Goal: Task Accomplishment & Management: Complete application form

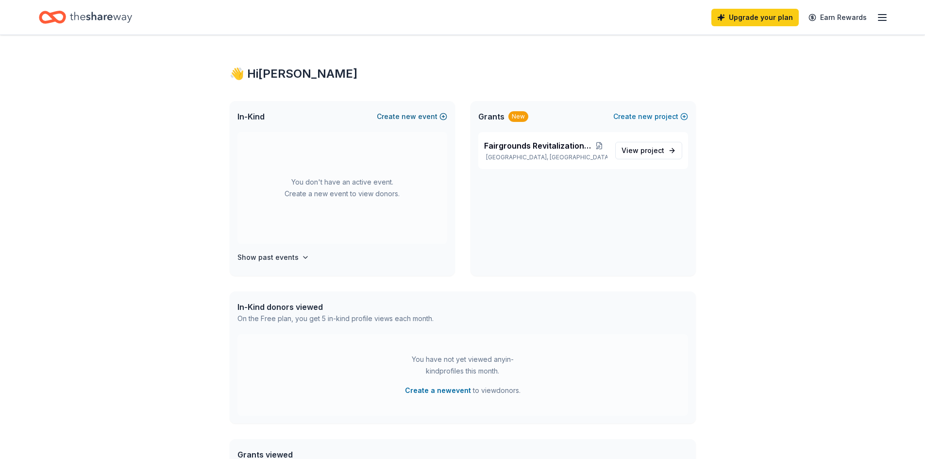
click at [416, 115] on span "new" at bounding box center [408, 117] width 15 height 12
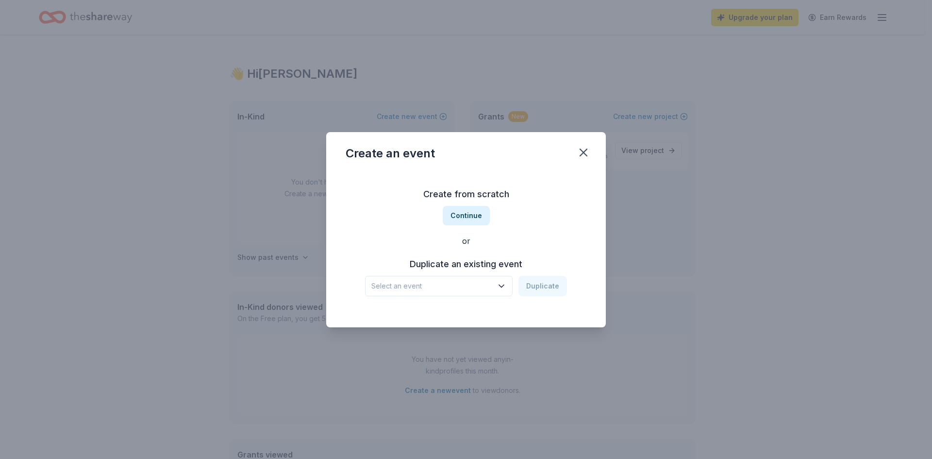
click at [499, 280] on button "Select an event" at bounding box center [439, 286] width 148 height 20
click at [479, 325] on div "Chicken Dinner Mar 08, 2025 · MI" at bounding box center [439, 317] width 145 height 31
click at [545, 287] on button "Duplicate" at bounding box center [542, 286] width 49 height 20
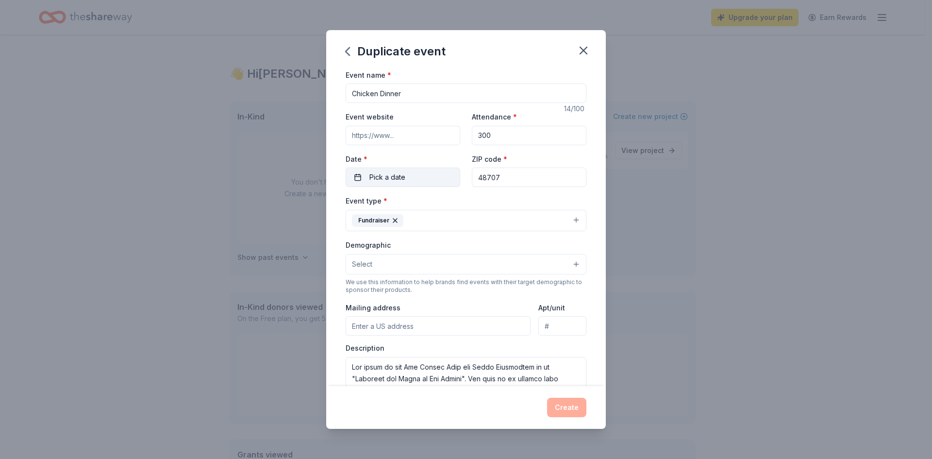
click at [388, 169] on button "Pick a date" at bounding box center [403, 176] width 115 height 19
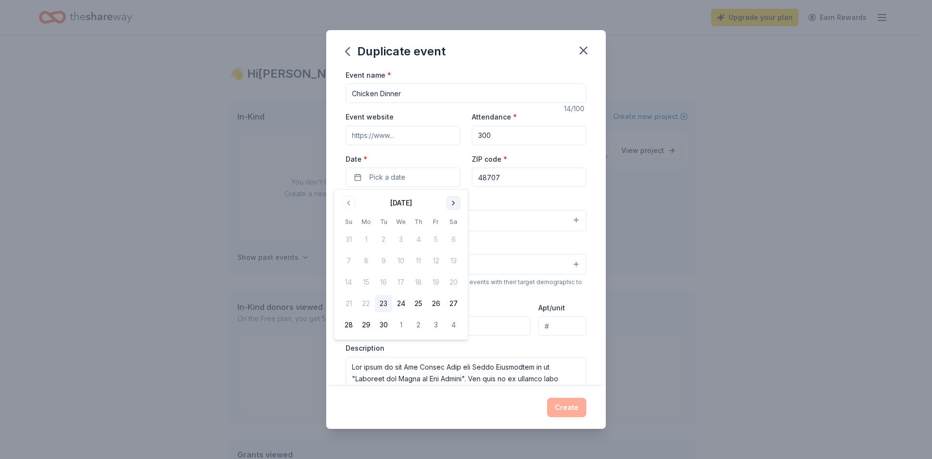
click at [454, 206] on button "Go to next month" at bounding box center [454, 203] width 14 height 14
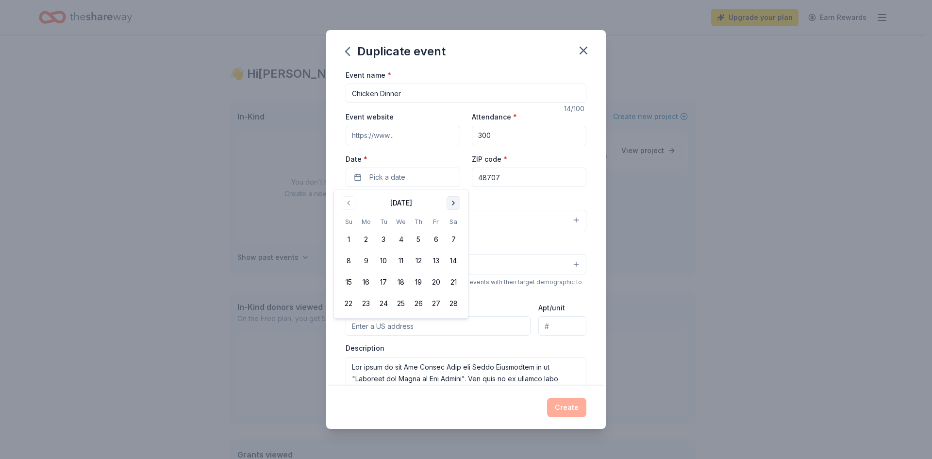
click at [454, 206] on button "Go to next month" at bounding box center [454, 203] width 14 height 14
click at [347, 202] on button "Go to previous month" at bounding box center [349, 203] width 14 height 14
click at [454, 237] on button "7" at bounding box center [453, 239] width 17 height 17
click at [529, 178] on input "48707" at bounding box center [529, 176] width 115 height 19
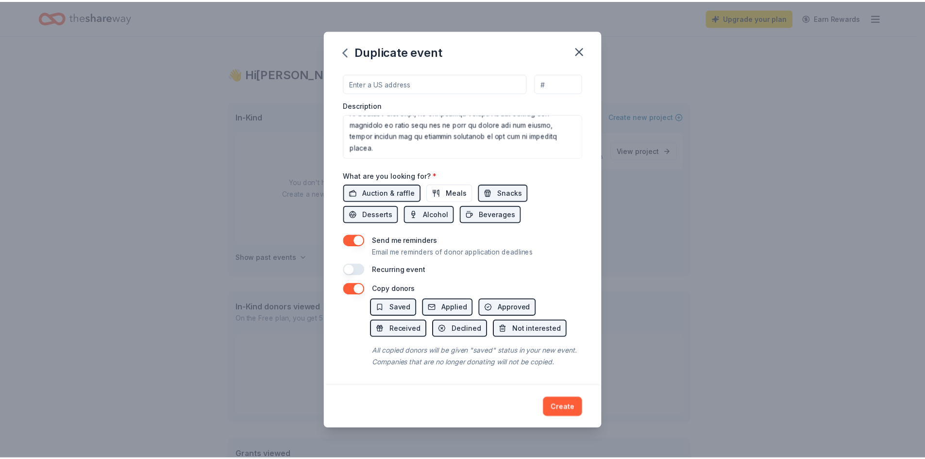
scroll to position [254, 0]
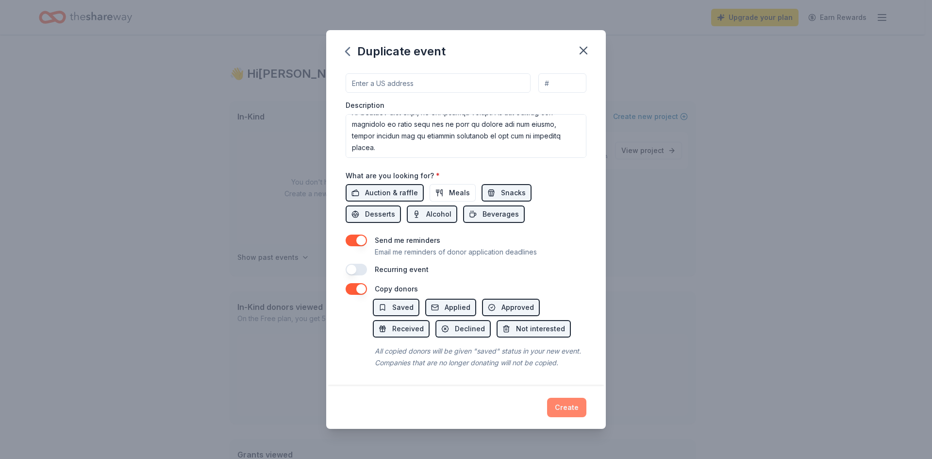
type input "48706"
click at [564, 403] on button "Create" at bounding box center [566, 407] width 39 height 19
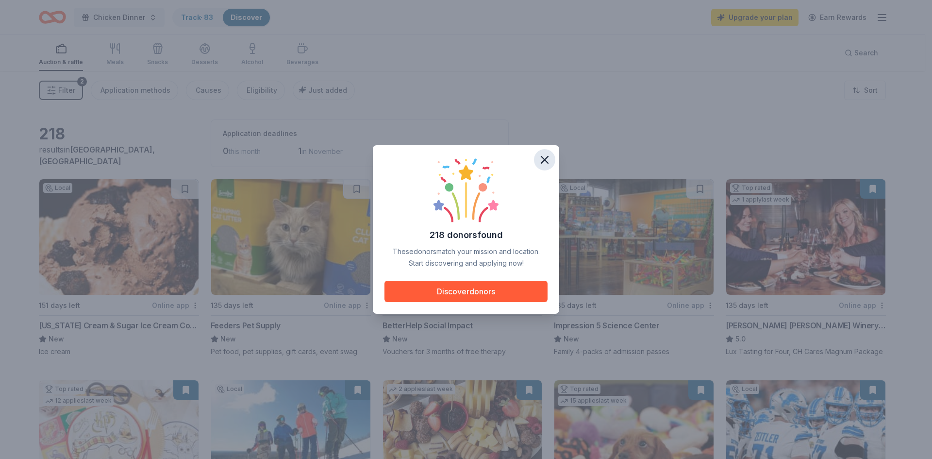
click at [546, 156] on icon "button" at bounding box center [545, 160] width 14 height 14
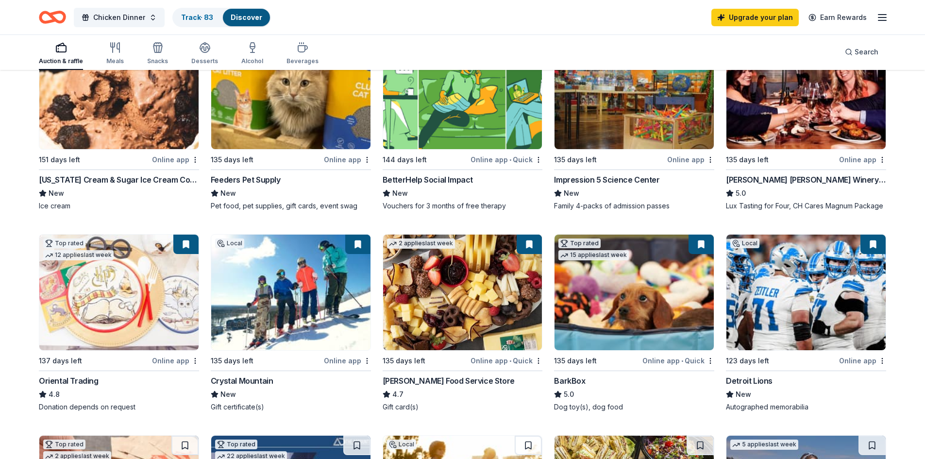
scroll to position [291, 0]
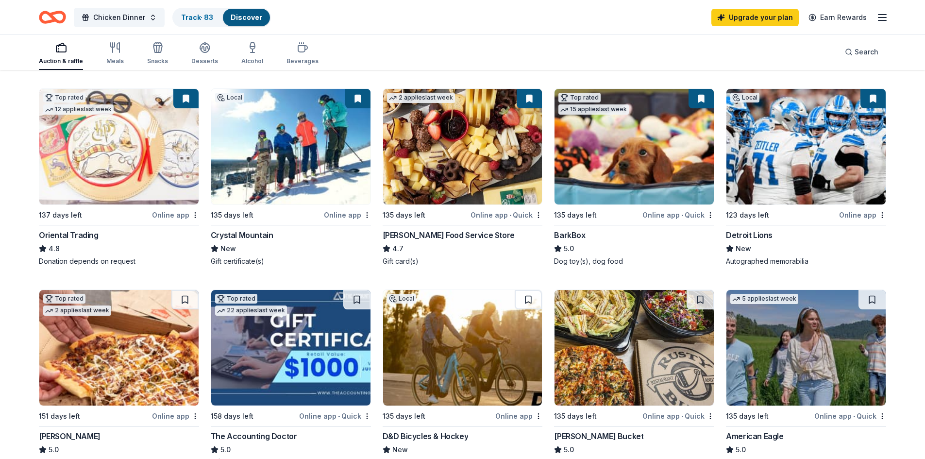
click at [633, 166] on img at bounding box center [633, 147] width 159 height 116
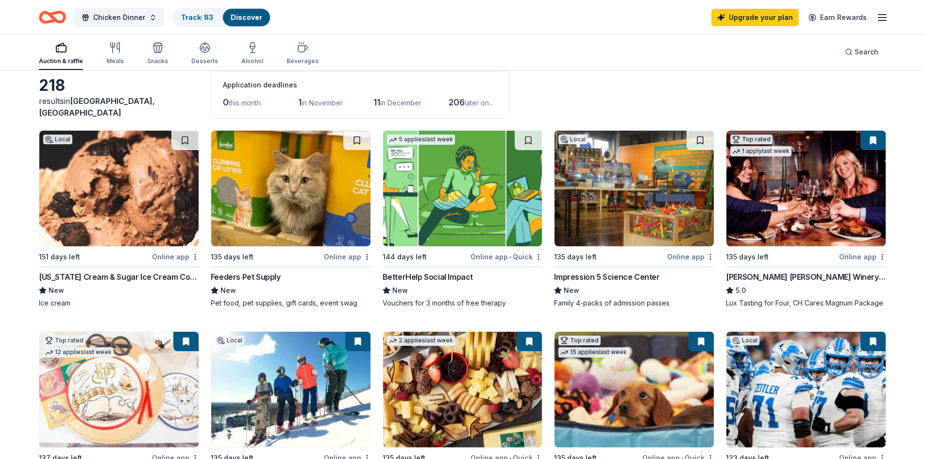
scroll to position [0, 0]
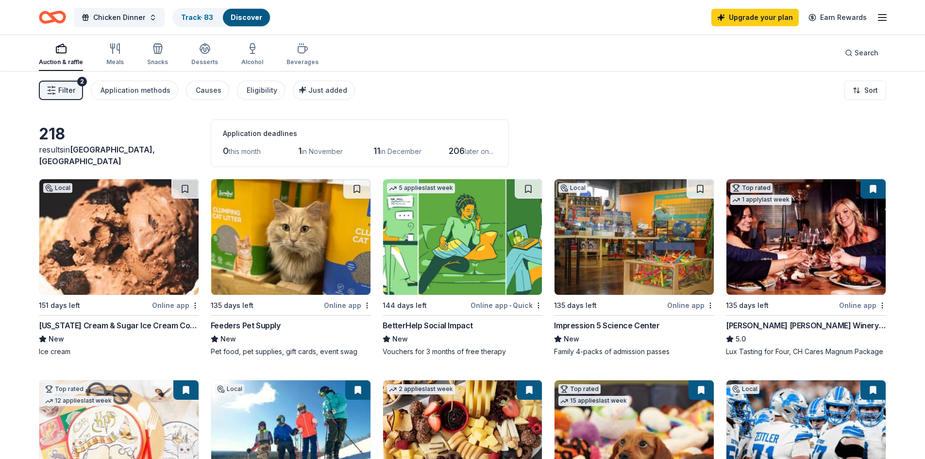
click at [160, 252] on img at bounding box center [118, 237] width 159 height 116
click at [187, 188] on button at bounding box center [184, 188] width 27 height 19
click at [189, 25] on div "Track · 84" at bounding box center [197, 17] width 48 height 17
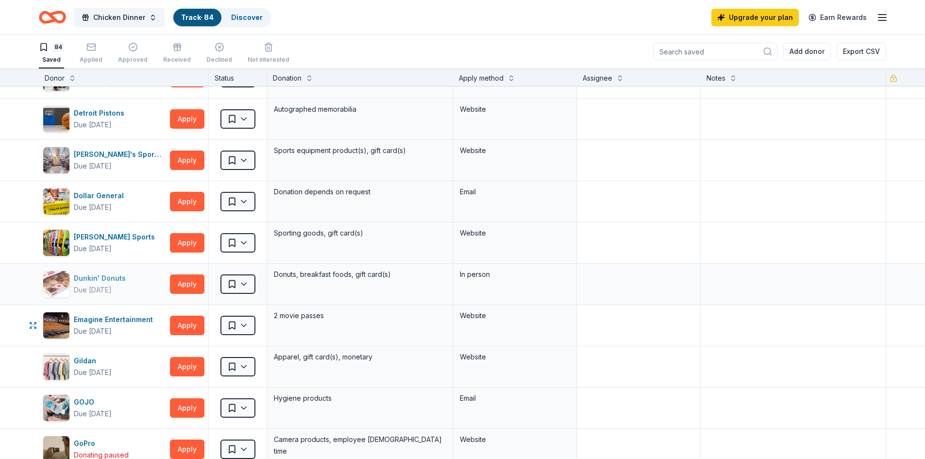
scroll to position [1068, 0]
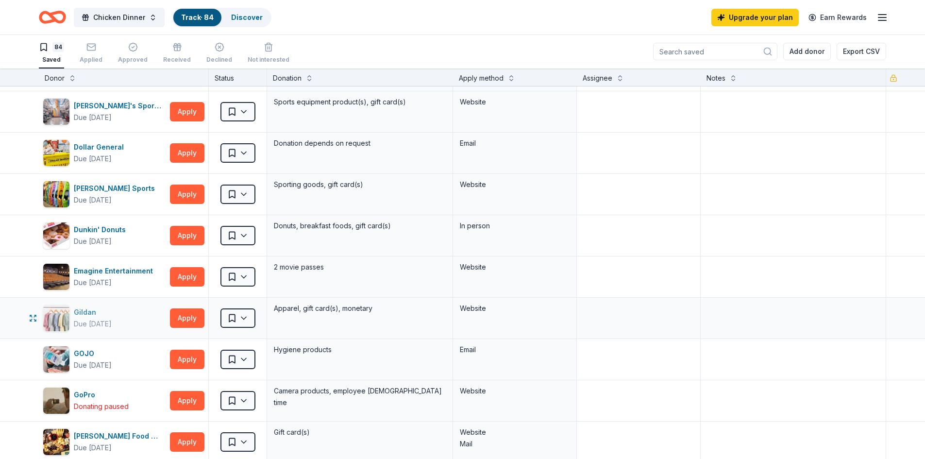
click at [103, 321] on div "Due [DATE]" at bounding box center [93, 324] width 38 height 12
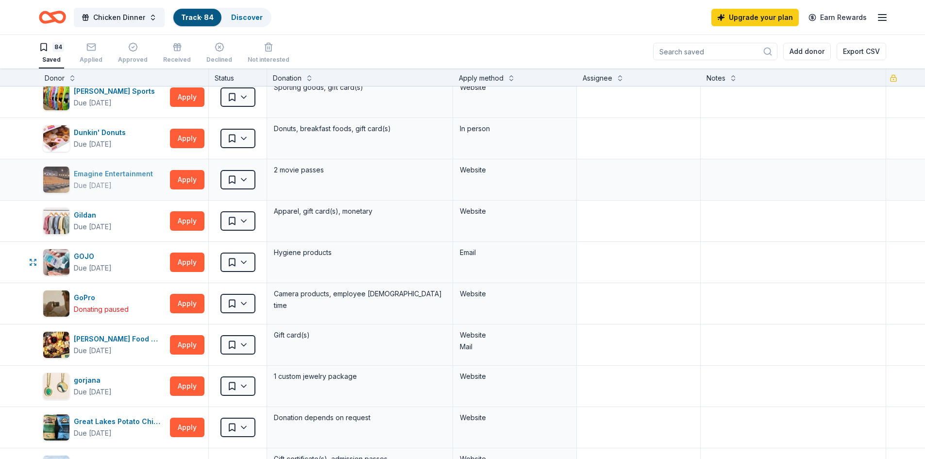
scroll to position [1213, 0]
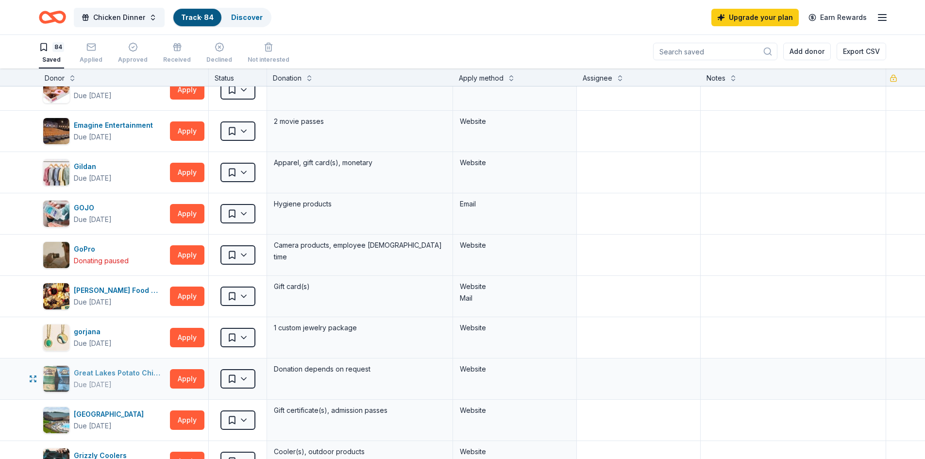
click at [133, 370] on div "Great Lakes Potato Chip Co" at bounding box center [120, 373] width 92 height 12
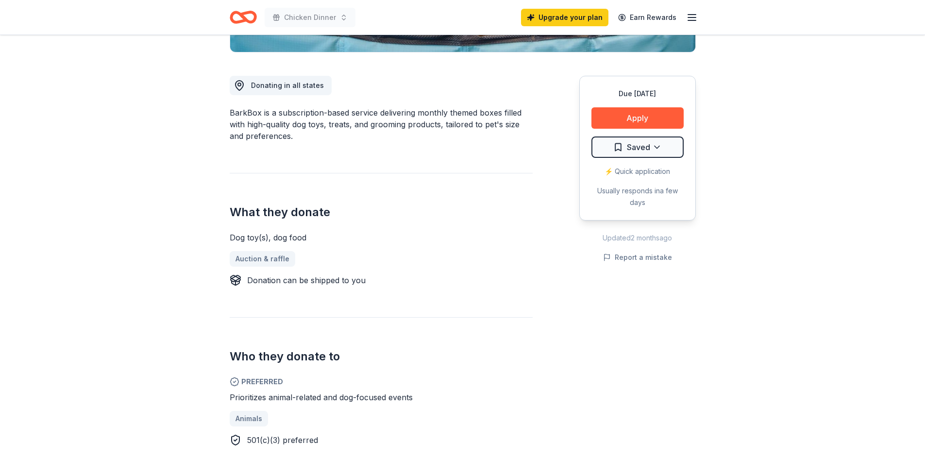
scroll to position [194, 0]
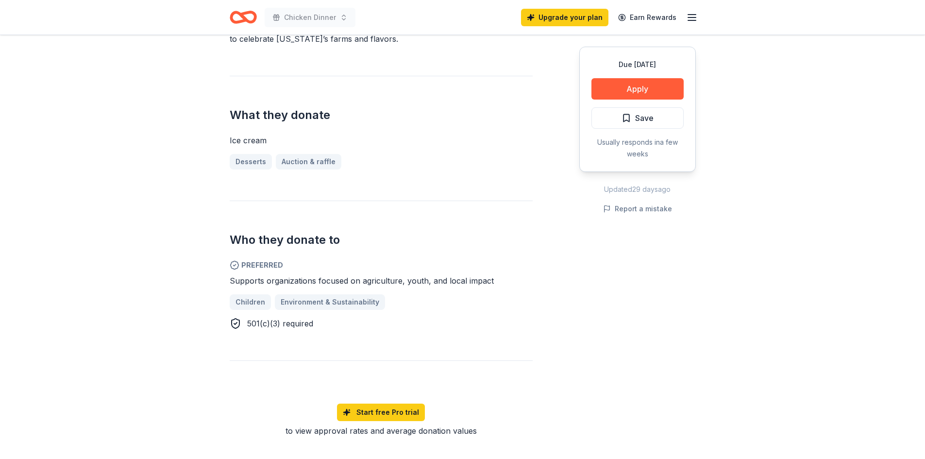
scroll to position [437, 0]
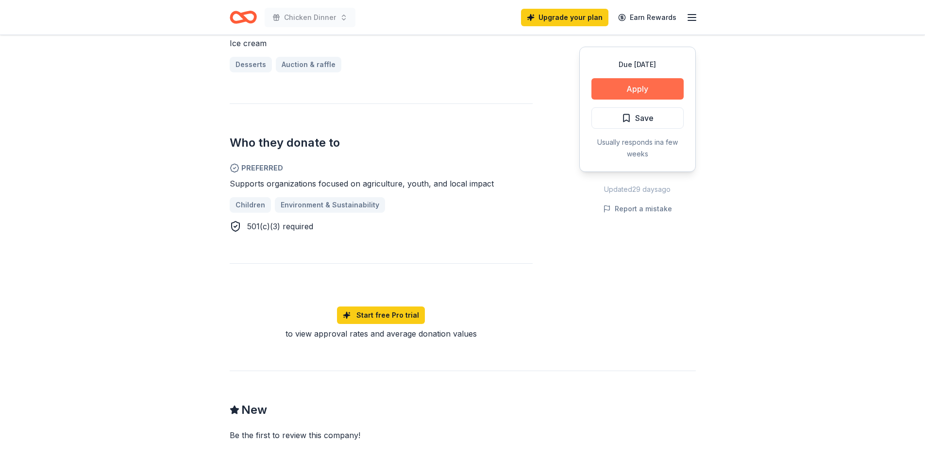
click at [622, 90] on button "Apply" at bounding box center [637, 88] width 92 height 21
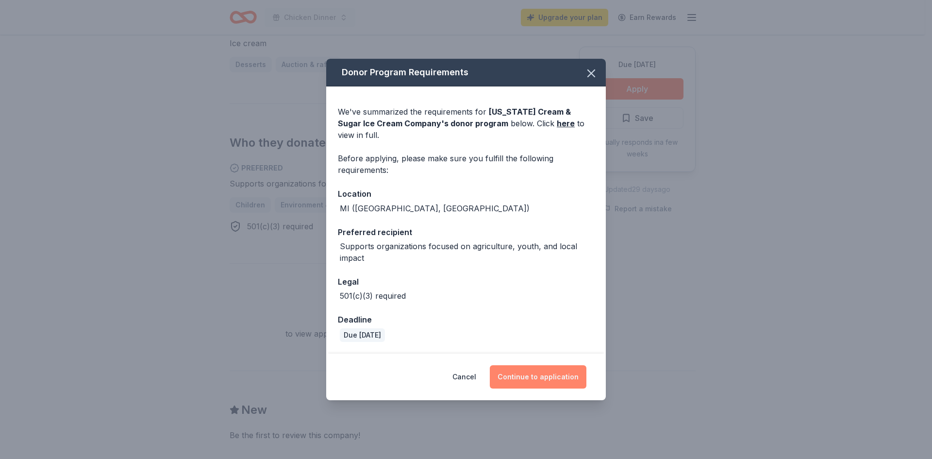
click at [532, 368] on button "Continue to application" at bounding box center [538, 376] width 97 height 23
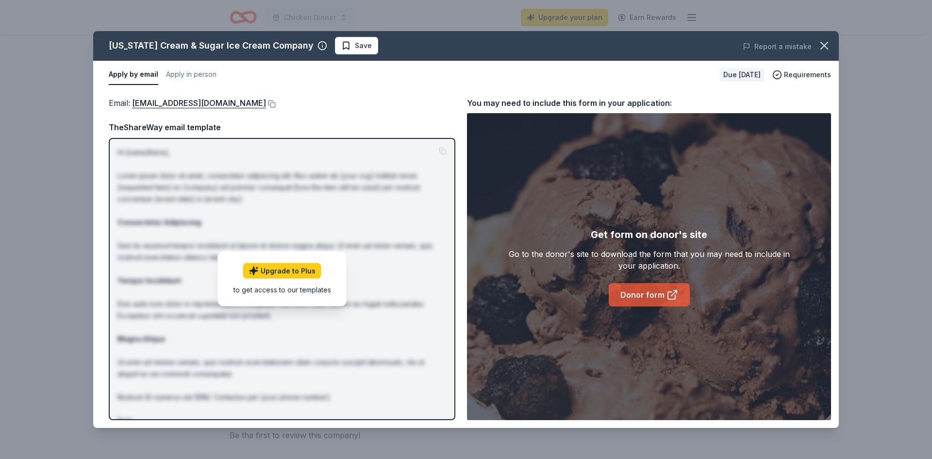
click at [655, 305] on link "Donor form" at bounding box center [649, 294] width 81 height 23
click at [829, 48] on icon "button" at bounding box center [824, 46] width 14 height 14
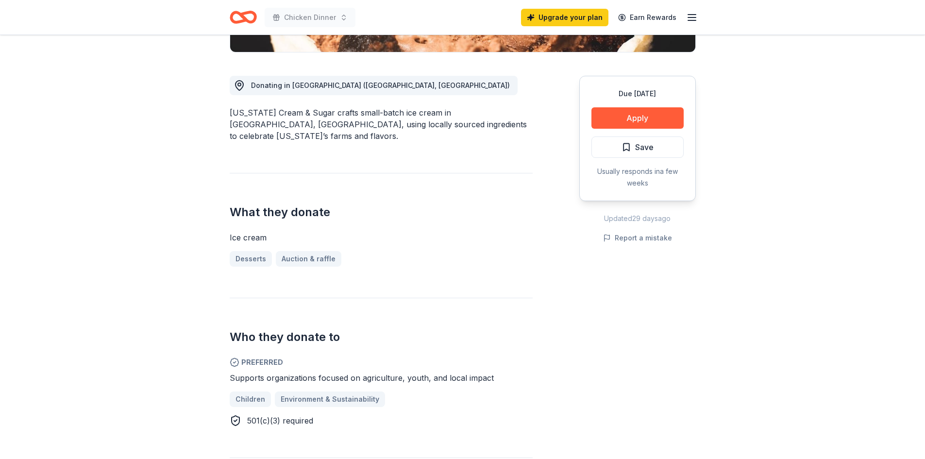
scroll to position [49, 0]
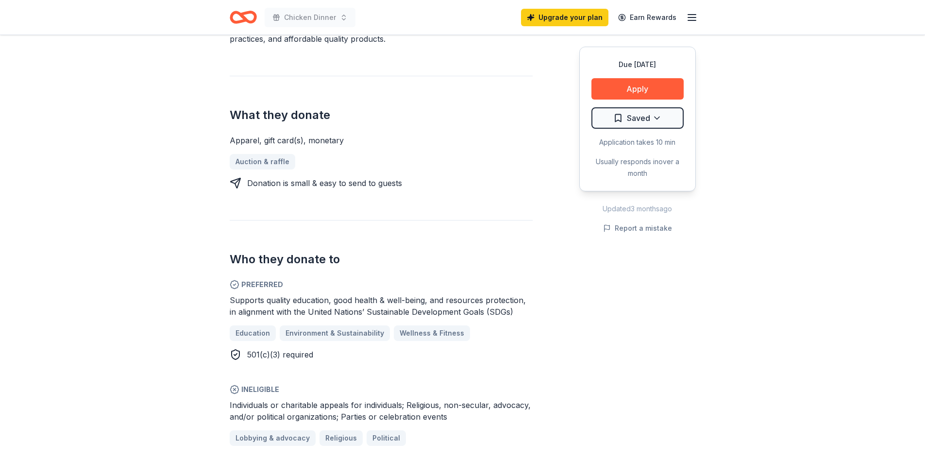
scroll to position [388, 0]
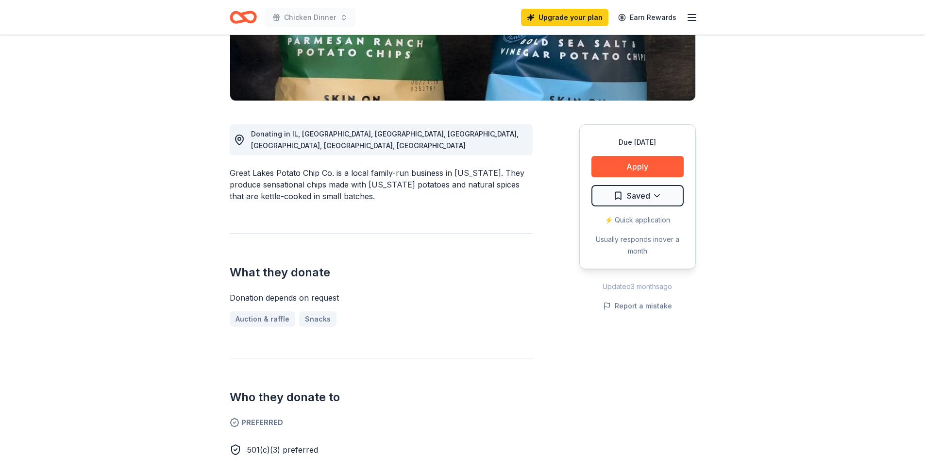
scroll to position [146, 0]
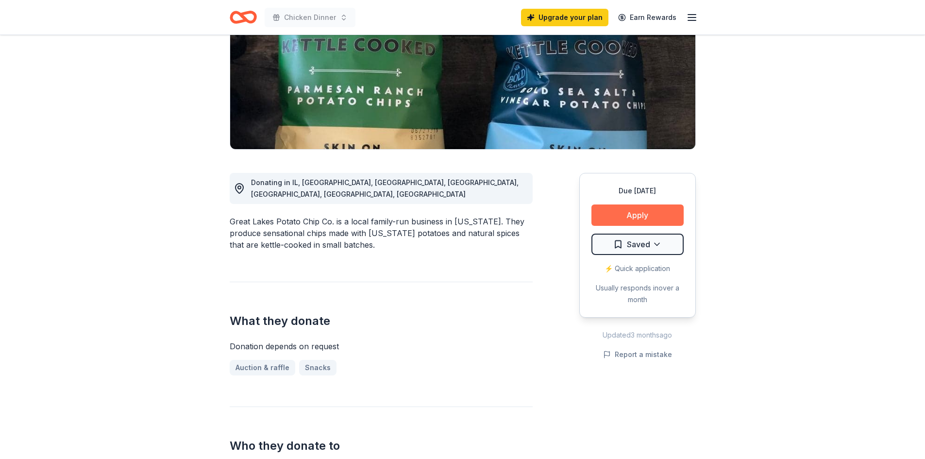
click at [623, 215] on button "Apply" at bounding box center [637, 214] width 92 height 21
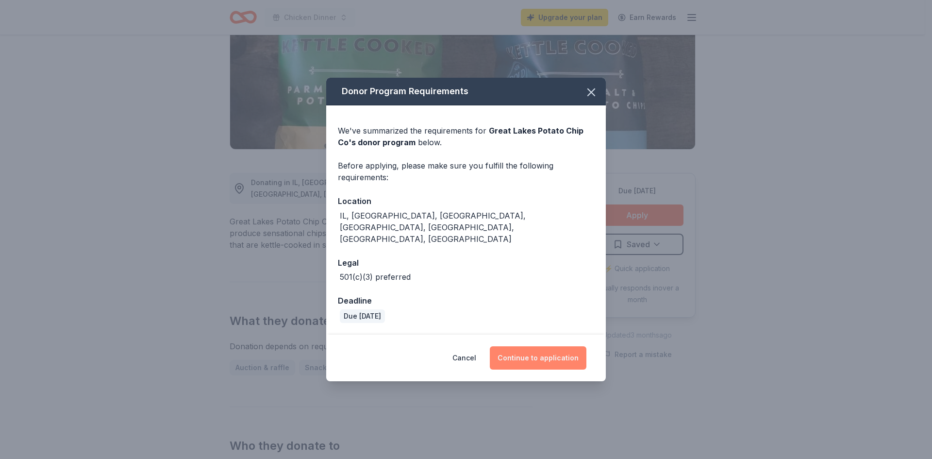
click at [566, 346] on button "Continue to application" at bounding box center [538, 357] width 97 height 23
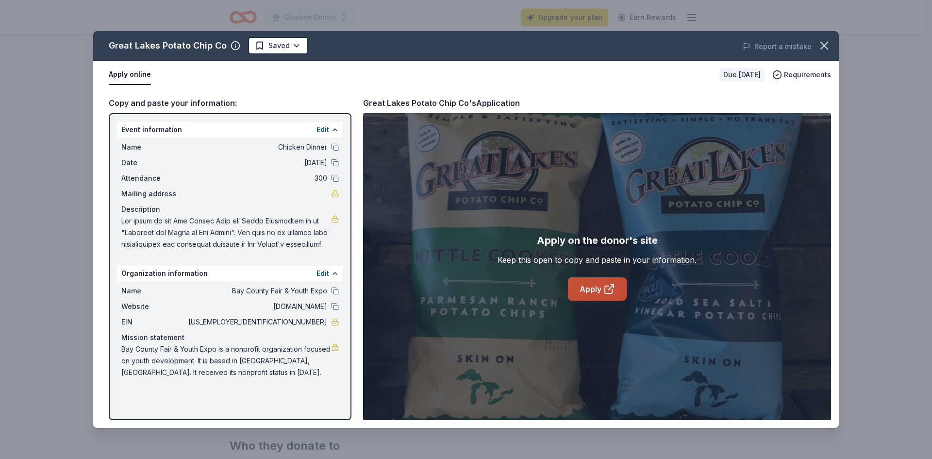
click at [590, 287] on link "Apply" at bounding box center [597, 288] width 59 height 23
click at [301, 235] on span at bounding box center [226, 232] width 210 height 35
click at [825, 48] on icon "button" at bounding box center [824, 46] width 14 height 14
